Goal: Information Seeking & Learning: Compare options

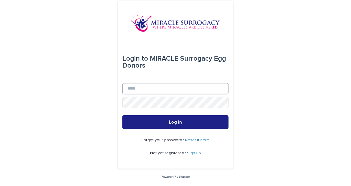
click at [141, 94] on input "Email" at bounding box center [175, 89] width 106 height 12
type input "**********"
click at [122, 115] on button "Log in" at bounding box center [175, 122] width 106 height 14
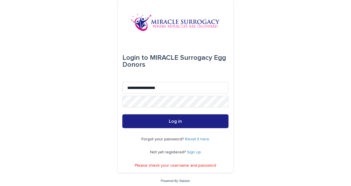
click at [201, 141] on link "Reset it here" at bounding box center [197, 139] width 24 height 4
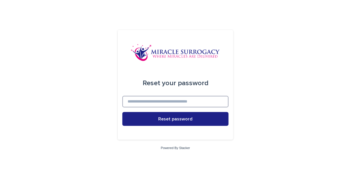
click at [208, 107] on input at bounding box center [175, 102] width 106 height 12
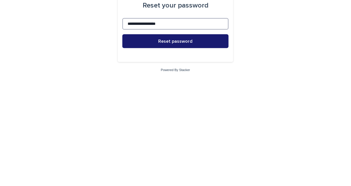
type input "**********"
click at [212, 126] on button "Reset password" at bounding box center [175, 119] width 106 height 14
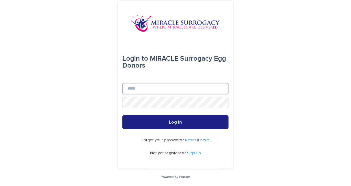
click at [207, 94] on input "Email" at bounding box center [175, 89] width 106 height 12
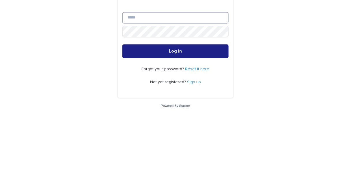
type input "**********"
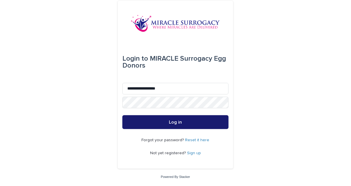
click at [193, 129] on button "Log in" at bounding box center [175, 122] width 106 height 14
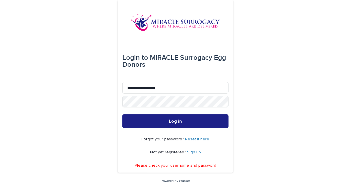
click at [199, 154] on link "Sign up" at bounding box center [194, 152] width 14 height 4
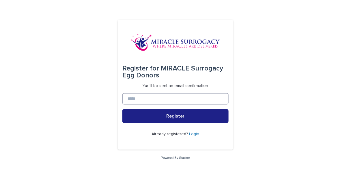
click at [206, 104] on input at bounding box center [175, 99] width 106 height 12
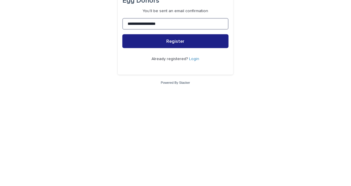
type input "**********"
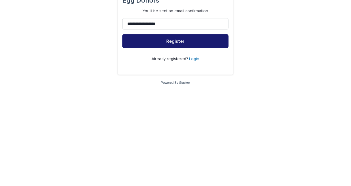
click at [206, 123] on button "Register" at bounding box center [175, 116] width 106 height 14
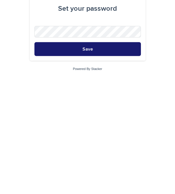
click at [95, 137] on button "Save" at bounding box center [87, 130] width 106 height 14
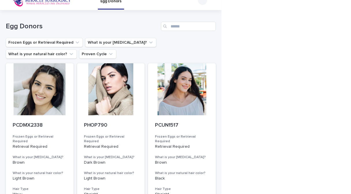
scroll to position [9, 0]
click at [74, 41] on icon "Frozen Eggs or Retrieval Required" at bounding box center [77, 42] width 6 height 6
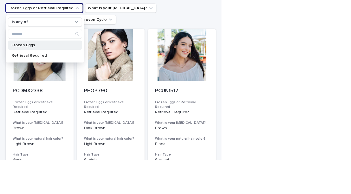
click at [24, 83] on div "Frozen Eggs" at bounding box center [45, 78] width 74 height 9
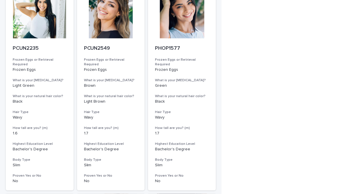
scroll to position [99, 0]
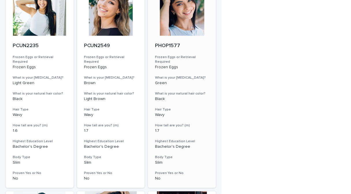
click at [174, 16] on div at bounding box center [182, 10] width 68 height 52
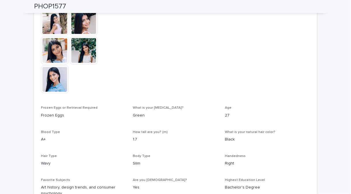
scroll to position [287, 0]
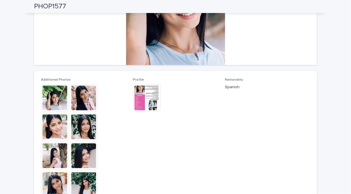
scroll to position [104, 0]
click at [149, 101] on img at bounding box center [147, 98] width 28 height 28
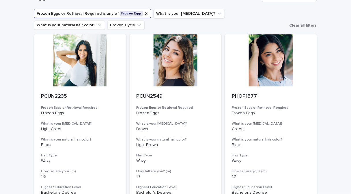
scroll to position [37, 0]
click at [94, 67] on div at bounding box center [80, 60] width 92 height 52
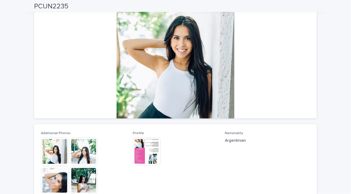
scroll to position [51, 0]
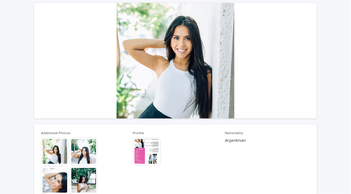
click at [91, 179] on img at bounding box center [84, 180] width 28 height 28
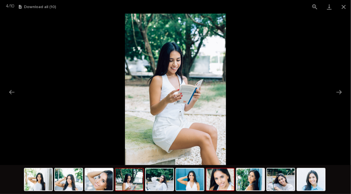
click at [174, 181] on img at bounding box center [220, 179] width 28 height 22
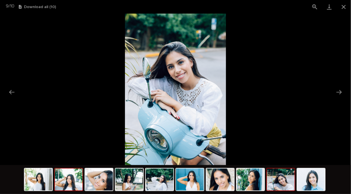
click at [69, 179] on img at bounding box center [69, 179] width 28 height 22
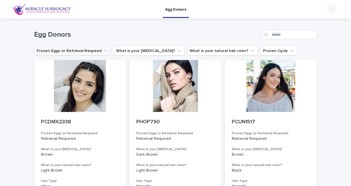
click at [94, 53] on button "Frozen Eggs or Retrieval Required" at bounding box center [72, 50] width 77 height 9
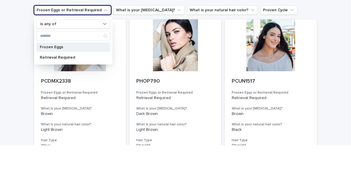
click at [77, 91] on div "Frozen Eggs" at bounding box center [73, 87] width 74 height 9
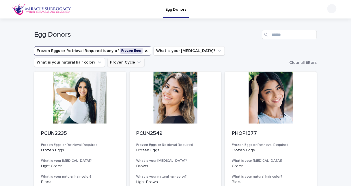
click at [137, 62] on icon "Proven Cycle" at bounding box center [138, 62] width 3 height 2
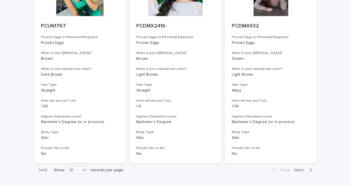
scroll to position [728, 0]
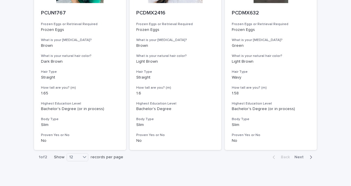
click at [311, 160] on icon "button" at bounding box center [311, 157] width 3 height 5
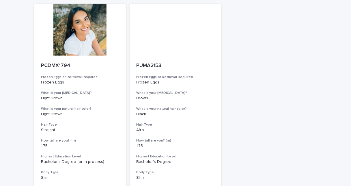
scroll to position [66, 0]
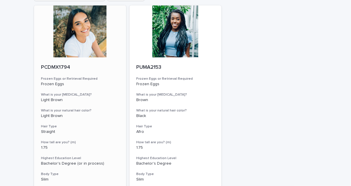
click at [79, 43] on div at bounding box center [80, 31] width 92 height 52
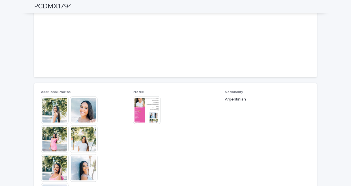
scroll to position [91, 0]
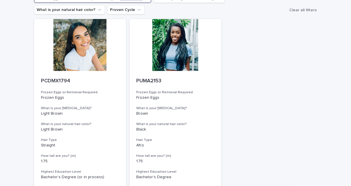
scroll to position [120, 0]
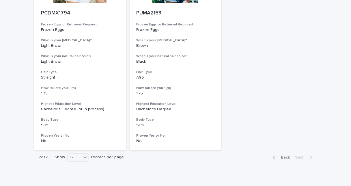
click at [289, 156] on span "Back" at bounding box center [284, 158] width 12 height 4
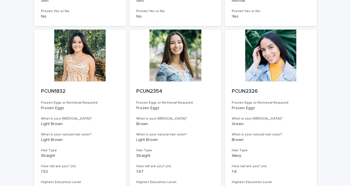
scroll to position [440, 0]
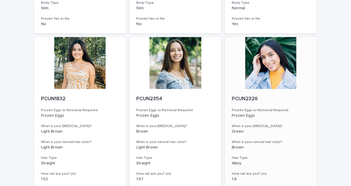
click at [277, 76] on div at bounding box center [271, 63] width 92 height 52
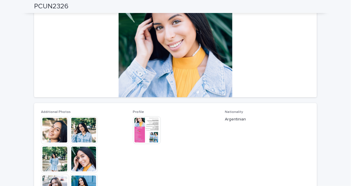
scroll to position [72, 0]
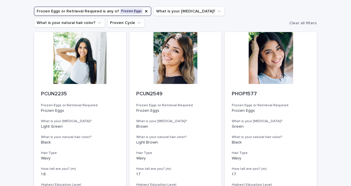
scroll to position [41, 0]
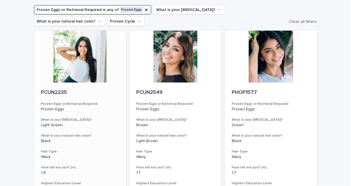
click at [90, 67] on div at bounding box center [80, 57] width 92 height 52
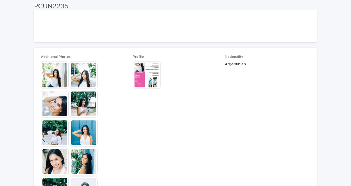
scroll to position [128, 0]
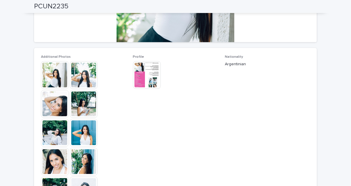
click at [149, 76] on img at bounding box center [147, 75] width 28 height 28
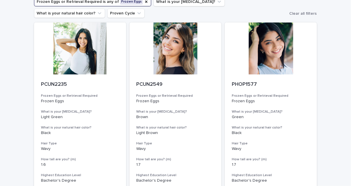
scroll to position [46, 0]
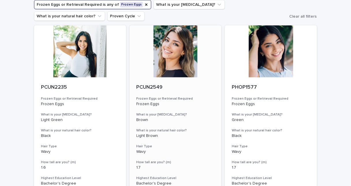
click at [188, 65] on div at bounding box center [176, 51] width 92 height 52
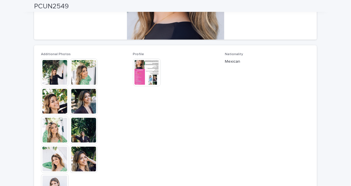
scroll to position [132, 0]
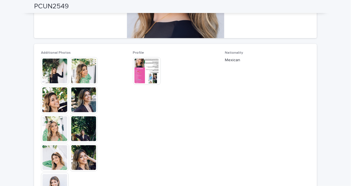
click at [86, 107] on img at bounding box center [84, 100] width 28 height 28
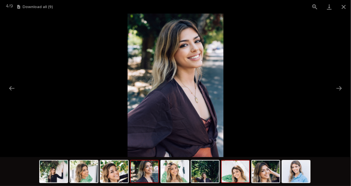
click at [242, 172] on img at bounding box center [236, 171] width 28 height 22
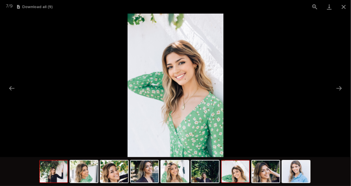
click at [61, 171] on img at bounding box center [54, 171] width 28 height 22
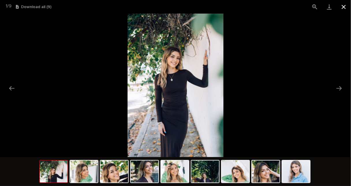
click at [343, 8] on button "Close gallery" at bounding box center [344, 7] width 14 height 14
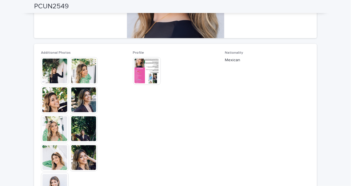
click at [149, 72] on img at bounding box center [147, 71] width 28 height 28
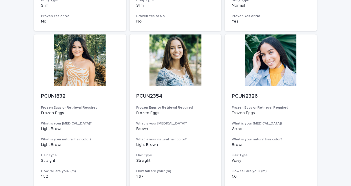
scroll to position [442, 0]
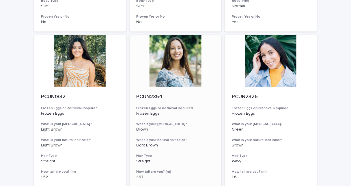
click at [186, 65] on div at bounding box center [176, 61] width 92 height 52
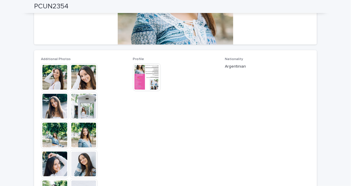
scroll to position [124, 0]
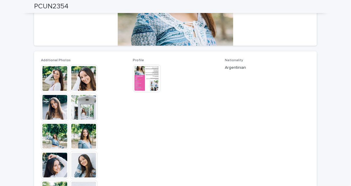
click at [57, 112] on img at bounding box center [55, 108] width 28 height 28
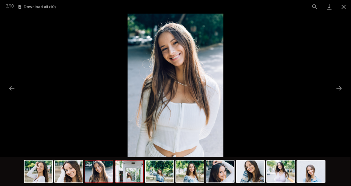
click at [130, 174] on img at bounding box center [129, 171] width 28 height 22
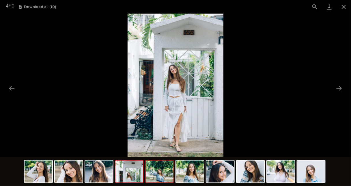
click at [163, 169] on img at bounding box center [160, 171] width 28 height 22
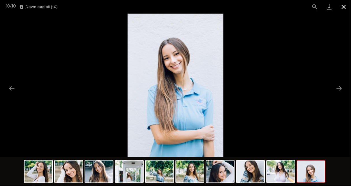
click at [343, 8] on button "Close gallery" at bounding box center [344, 7] width 14 height 14
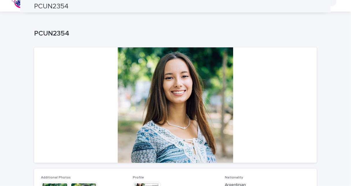
scroll to position [0, 0]
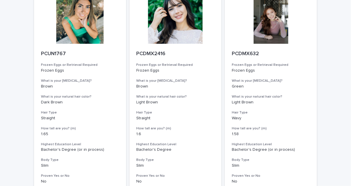
scroll to position [688, 0]
click at [85, 24] on div at bounding box center [80, 18] width 92 height 52
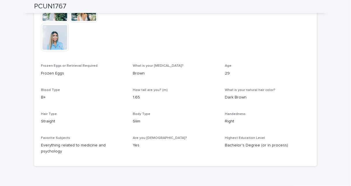
scroll to position [252, 0]
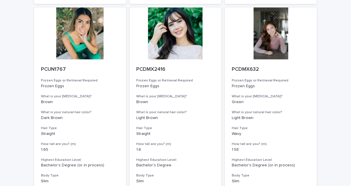
scroll to position [672, 0]
click at [185, 41] on div at bounding box center [176, 33] width 92 height 52
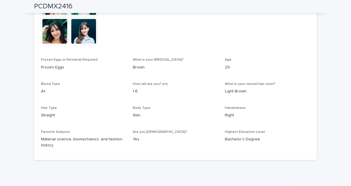
scroll to position [257, 0]
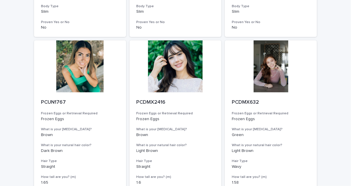
scroll to position [641, 0]
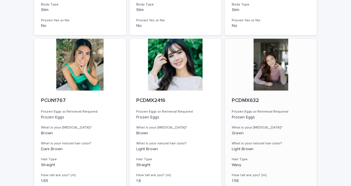
click at [274, 69] on div at bounding box center [271, 65] width 92 height 52
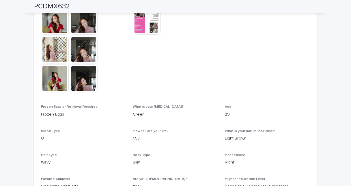
scroll to position [186, 0]
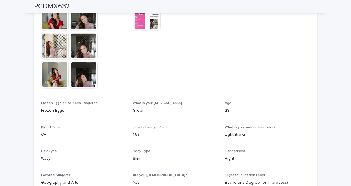
click at [27, 112] on div "Loading... Saving… Loading... Saving… PCDMX632 PCDMX632 Sorry, there was an err…" at bounding box center [175, 32] width 351 height 398
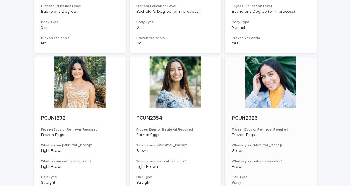
click at [274, 87] on div at bounding box center [271, 82] width 92 height 52
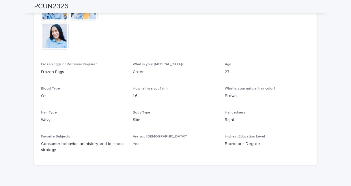
scroll to position [287, 0]
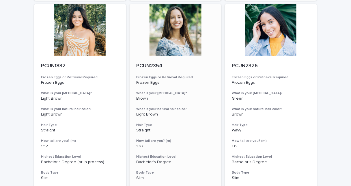
click at [183, 41] on div at bounding box center [176, 30] width 92 height 52
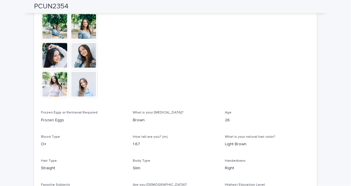
scroll to position [281, 0]
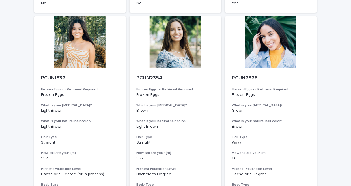
scroll to position [461, 0]
click at [78, 58] on div at bounding box center [80, 42] width 92 height 52
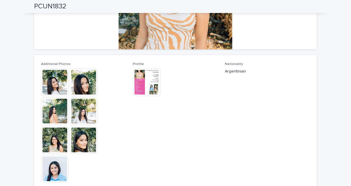
scroll to position [117, 0]
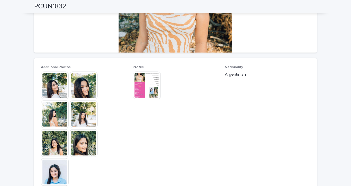
click at [58, 89] on img at bounding box center [55, 86] width 28 height 28
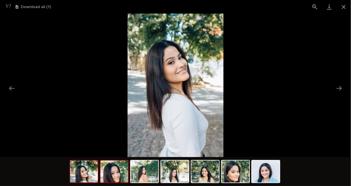
click at [113, 168] on img at bounding box center [114, 171] width 28 height 22
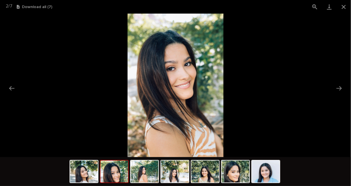
click at [176, 173] on img at bounding box center [175, 171] width 28 height 22
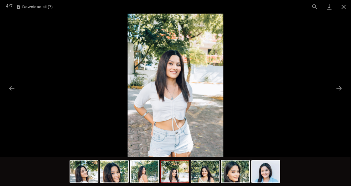
click at [179, 173] on img at bounding box center [175, 171] width 28 height 22
click at [205, 173] on img at bounding box center [205, 171] width 28 height 22
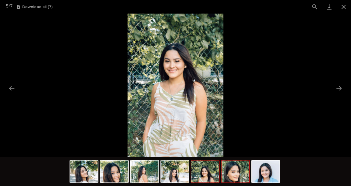
click at [238, 169] on img at bounding box center [236, 171] width 28 height 22
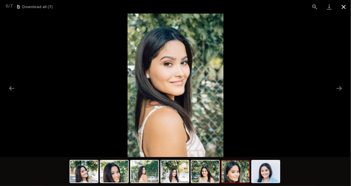
click at [348, 6] on button "Close gallery" at bounding box center [344, 7] width 14 height 14
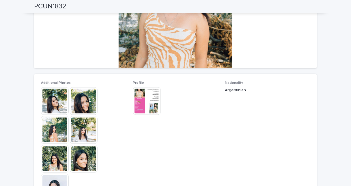
scroll to position [101, 0]
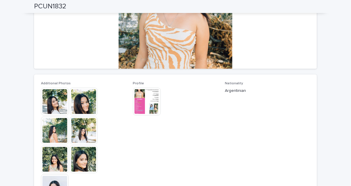
click at [146, 106] on img at bounding box center [147, 102] width 28 height 28
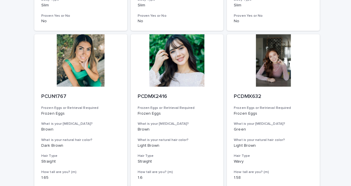
scroll to position [643, 0]
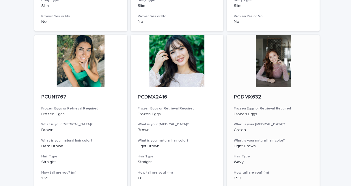
click at [259, 63] on div at bounding box center [271, 62] width 92 height 52
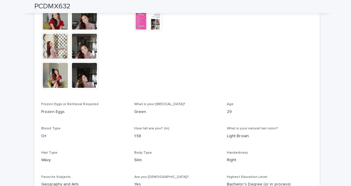
scroll to position [204, 0]
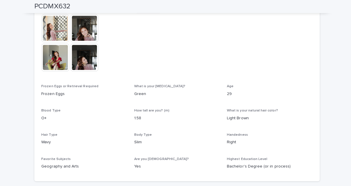
click at [29, 105] on div "Loading... Saving… Loading... Saving… PCDMX632 PCDMX632 Sorry, there was an err…" at bounding box center [175, 14] width 351 height 398
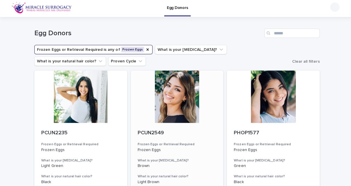
click at [177, 104] on div at bounding box center [176, 98] width 92 height 52
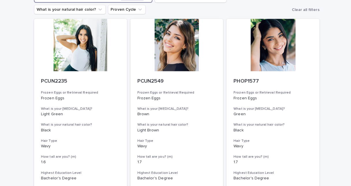
scroll to position [48, 0]
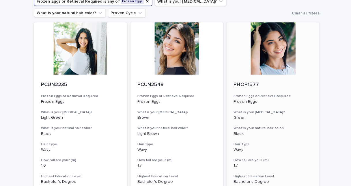
click at [278, 57] on div at bounding box center [271, 50] width 92 height 52
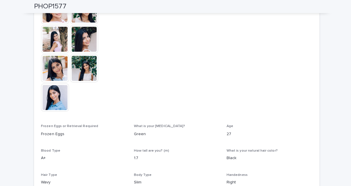
scroll to position [287, 0]
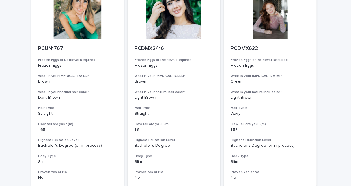
scroll to position [636, 0]
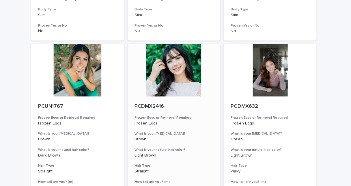
click at [180, 72] on div at bounding box center [176, 70] width 92 height 52
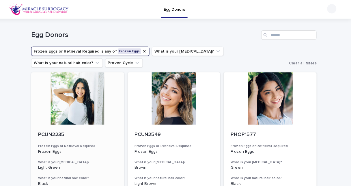
click at [90, 96] on div at bounding box center [80, 98] width 92 height 52
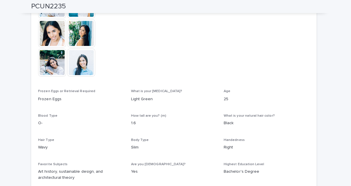
scroll to position [287, 0]
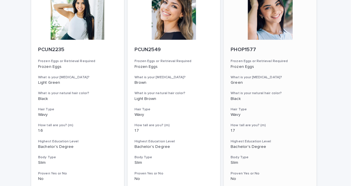
click at [281, 24] on div at bounding box center [271, 14] width 92 height 52
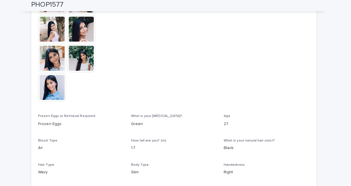
scroll to position [287, 0]
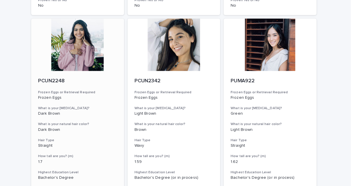
click at [57, 67] on div at bounding box center [80, 44] width 92 height 52
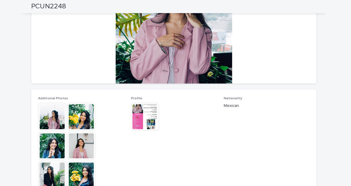
scroll to position [85, 0]
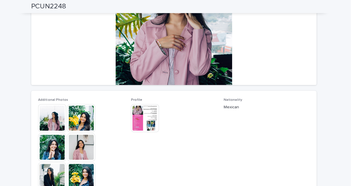
click at [143, 117] on img at bounding box center [147, 117] width 28 height 28
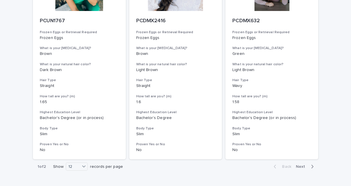
scroll to position [728, 0]
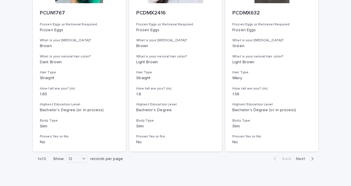
click at [306, 158] on span "Next" at bounding box center [301, 157] width 13 height 4
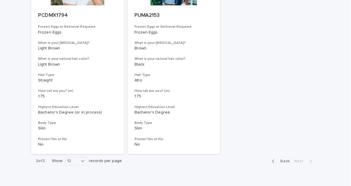
scroll to position [120, 0]
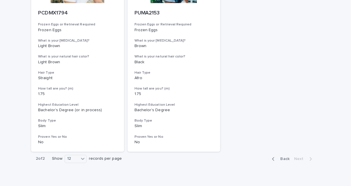
click at [282, 157] on span "Back" at bounding box center [284, 158] width 12 height 4
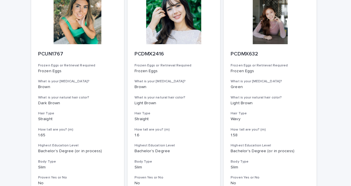
scroll to position [728, 0]
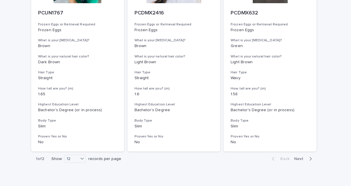
click at [303, 160] on button "Next" at bounding box center [304, 157] width 25 height 5
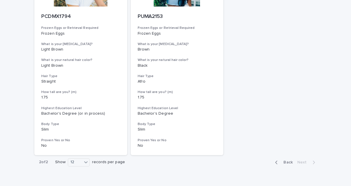
scroll to position [120, 0]
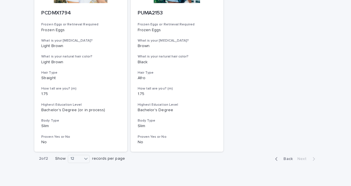
click at [286, 156] on span "Back" at bounding box center [284, 158] width 12 height 4
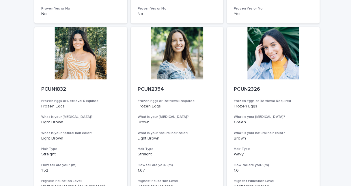
scroll to position [453, 0]
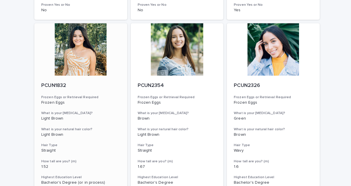
click at [69, 83] on p "PCUN1832" at bounding box center [80, 85] width 78 height 6
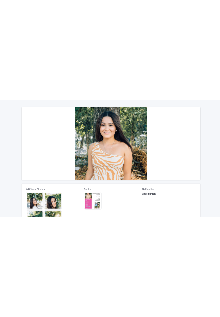
scroll to position [44, 0]
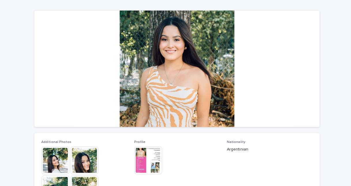
click at [1, 31] on div "Loading... Saving… Loading... Saving… PCUN1832 PCUN1832 Sorry, there was an err…" at bounding box center [175, 188] width 351 height 427
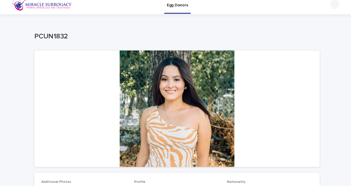
scroll to position [0, 0]
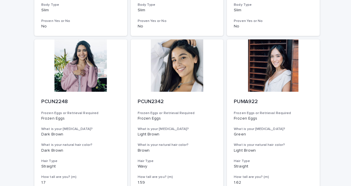
scroll to position [232, 0]
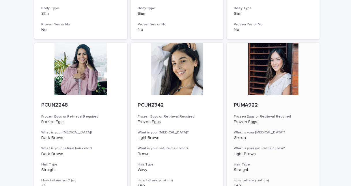
click at [282, 74] on div at bounding box center [271, 68] width 92 height 52
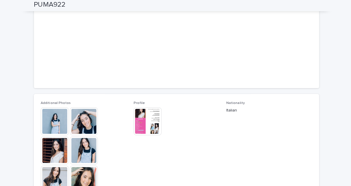
scroll to position [81, 0]
click at [152, 124] on img at bounding box center [147, 122] width 28 height 28
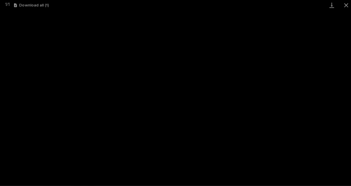
scroll to position [0, 0]
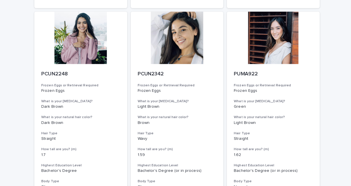
scroll to position [262, 0]
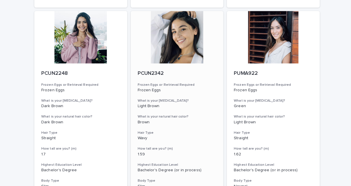
click at [186, 44] on div at bounding box center [176, 38] width 92 height 52
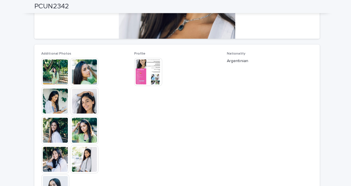
scroll to position [125, 0]
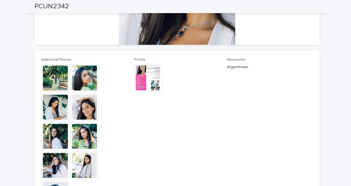
click at [146, 81] on img at bounding box center [147, 78] width 28 height 28
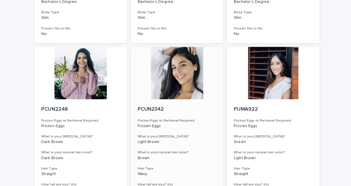
click at [188, 73] on div at bounding box center [176, 73] width 92 height 52
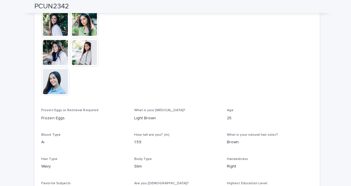
scroll to position [238, 0]
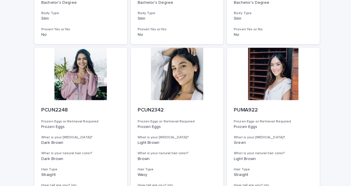
scroll to position [226, 0]
click at [86, 84] on div at bounding box center [80, 74] width 92 height 52
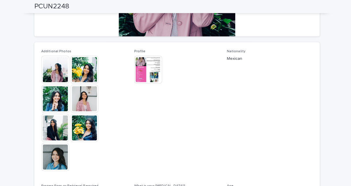
scroll to position [134, 0]
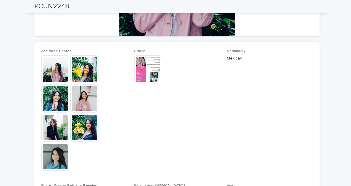
click at [148, 62] on img at bounding box center [147, 69] width 28 height 28
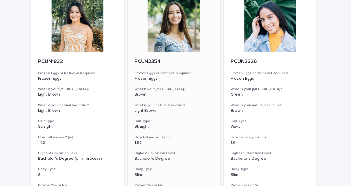
click at [166, 32] on div at bounding box center [176, 27] width 92 height 52
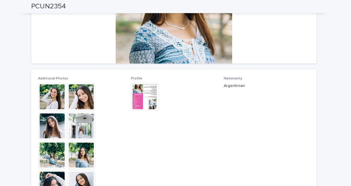
scroll to position [107, 0]
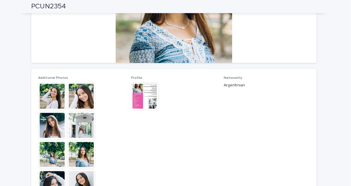
click at [144, 97] on img at bounding box center [147, 95] width 28 height 28
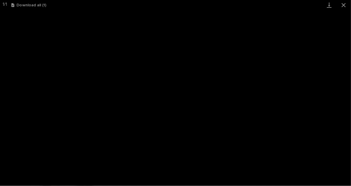
scroll to position [0, 0]
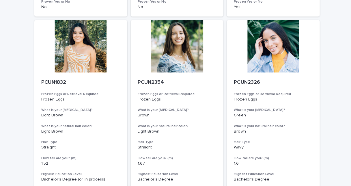
scroll to position [457, 0]
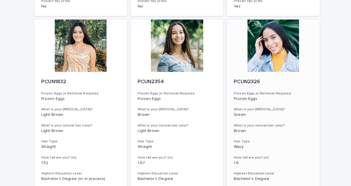
click at [276, 59] on div at bounding box center [271, 45] width 92 height 52
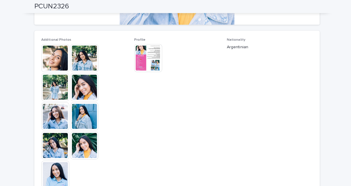
scroll to position [145, 0]
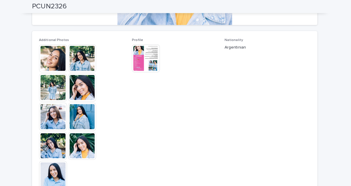
click at [143, 57] on img at bounding box center [147, 58] width 28 height 28
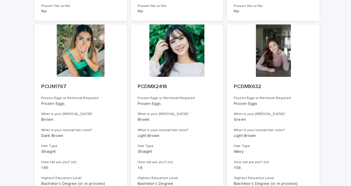
scroll to position [655, 0]
click at [277, 50] on div at bounding box center [271, 50] width 92 height 52
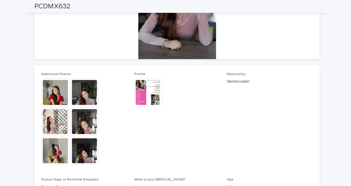
scroll to position [111, 0]
click at [147, 88] on img at bounding box center [147, 91] width 28 height 28
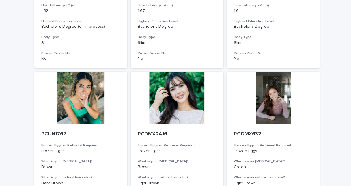
scroll to position [608, 0]
click at [191, 91] on div at bounding box center [176, 97] width 92 height 52
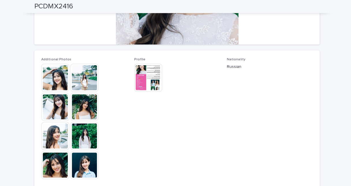
scroll to position [126, 0]
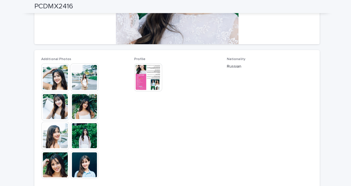
click at [148, 68] on img at bounding box center [147, 77] width 28 height 28
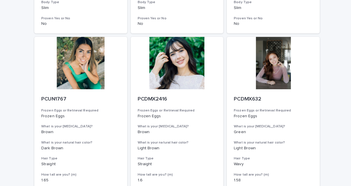
scroll to position [642, 0]
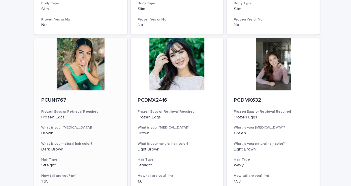
click at [64, 66] on div at bounding box center [80, 64] width 92 height 52
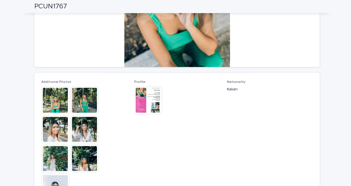
scroll to position [102, 0]
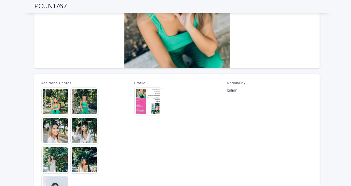
click at [159, 94] on img at bounding box center [147, 101] width 28 height 28
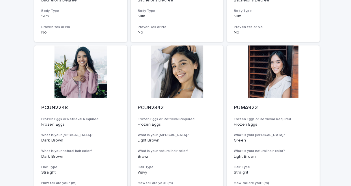
scroll to position [227, 0]
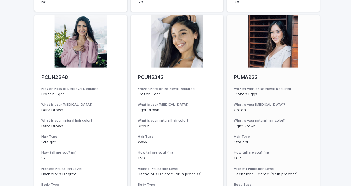
click at [274, 44] on div at bounding box center [271, 41] width 92 height 52
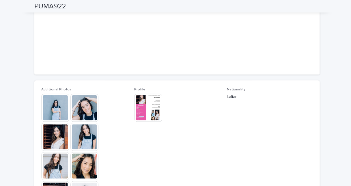
scroll to position [96, 0]
click at [148, 107] on img at bounding box center [147, 107] width 28 height 28
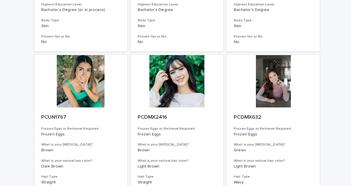
scroll to position [728, 0]
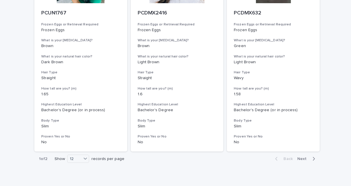
click at [311, 159] on icon "button" at bounding box center [311, 157] width 3 height 5
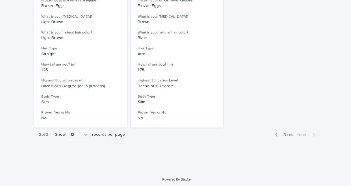
scroll to position [120, 0]
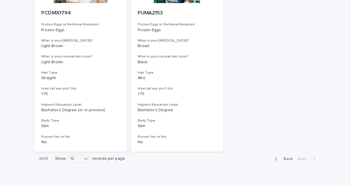
click at [275, 158] on icon "button" at bounding box center [274, 157] width 3 height 5
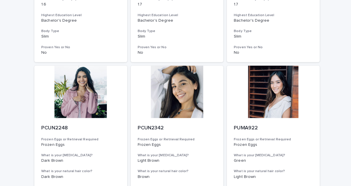
scroll to position [209, 0]
click at [279, 85] on div at bounding box center [271, 91] width 92 height 52
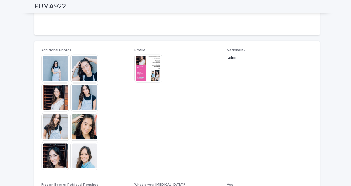
scroll to position [128, 0]
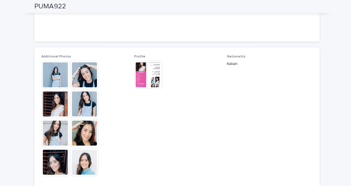
click at [57, 108] on img at bounding box center [55, 103] width 28 height 28
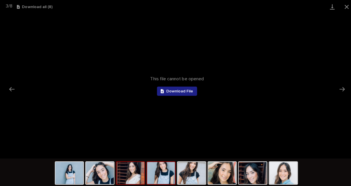
click at [160, 173] on img at bounding box center [160, 171] width 28 height 22
click at [66, 169] on img at bounding box center [69, 171] width 28 height 22
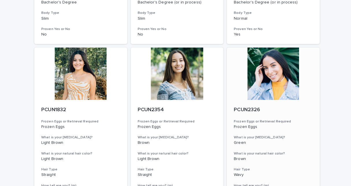
click at [270, 75] on div at bounding box center [271, 73] width 92 height 52
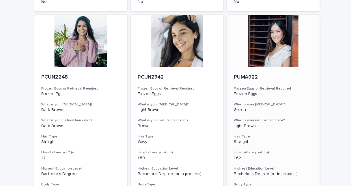
click at [277, 44] on div at bounding box center [271, 41] width 92 height 52
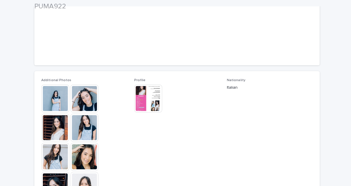
scroll to position [104, 0]
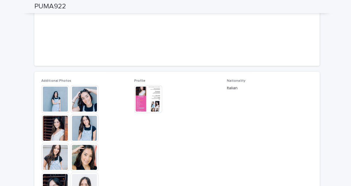
click at [145, 99] on img at bounding box center [147, 98] width 28 height 28
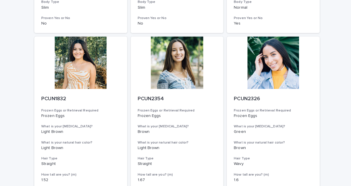
scroll to position [438, 0]
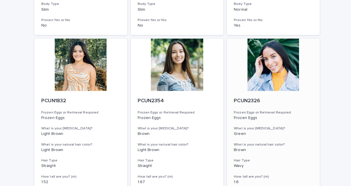
click at [275, 65] on div at bounding box center [271, 64] width 92 height 52
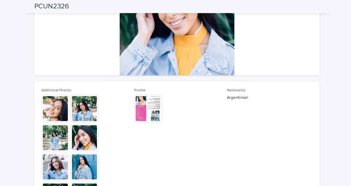
scroll to position [86, 0]
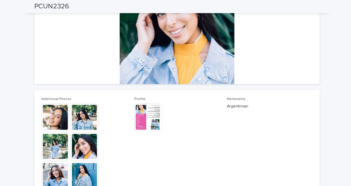
click at [142, 121] on img at bounding box center [147, 116] width 28 height 28
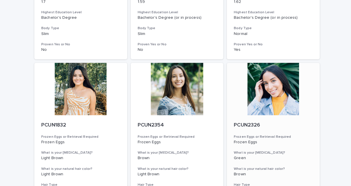
click at [272, 94] on div at bounding box center [271, 88] width 92 height 52
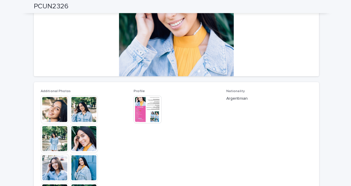
scroll to position [94, 0]
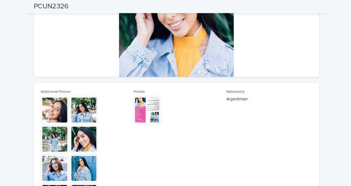
click at [143, 115] on img at bounding box center [147, 109] width 28 height 28
